Goal: Contribute content: Contribute content

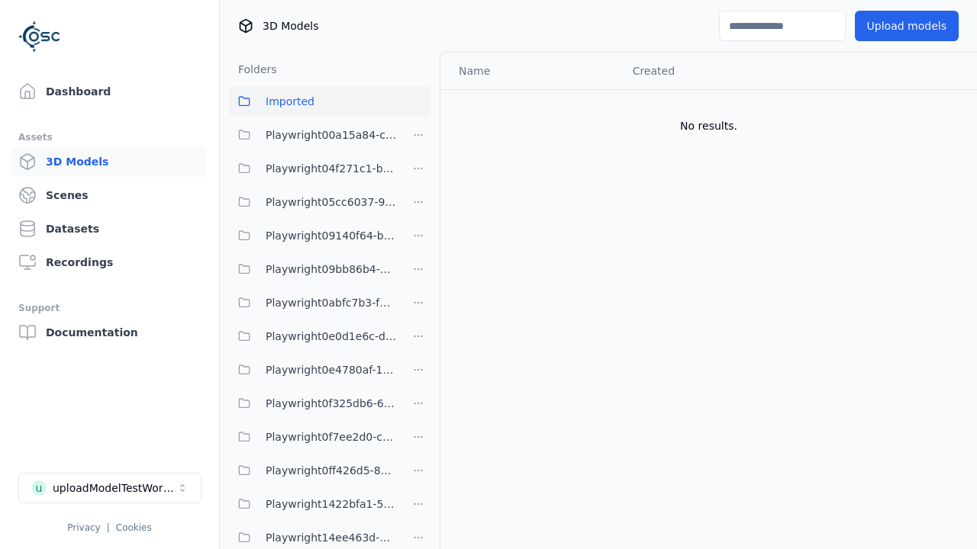
scroll to position [2183, 0]
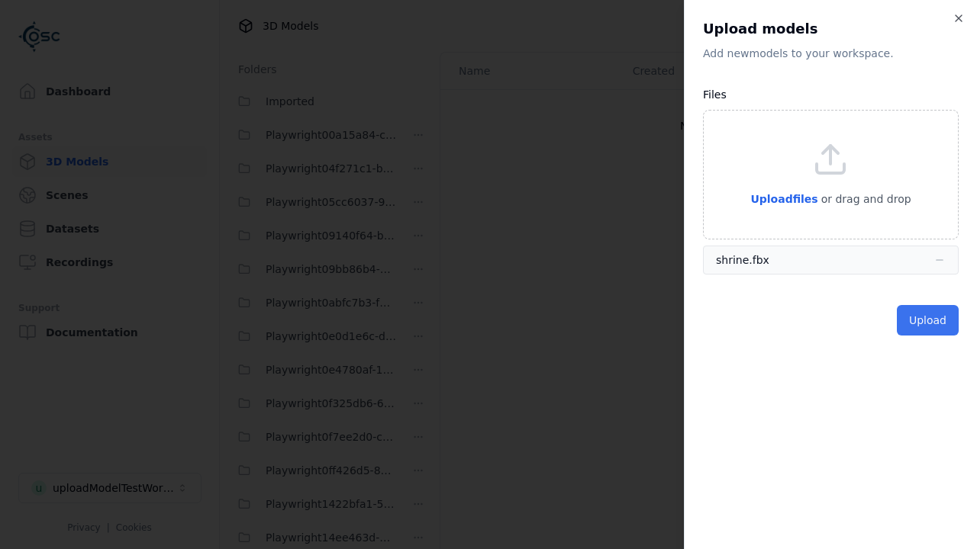
click at [929, 320] on button "Upload" at bounding box center [927, 320] width 62 height 31
